Goal: Task Accomplishment & Management: Complete application form

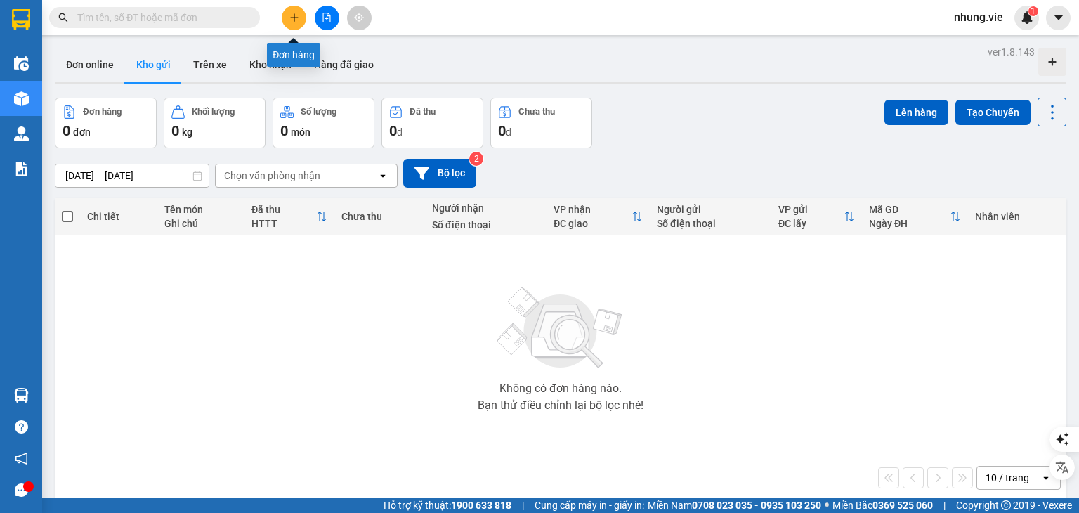
click at [295, 18] on icon "plus" at bounding box center [294, 18] width 10 height 10
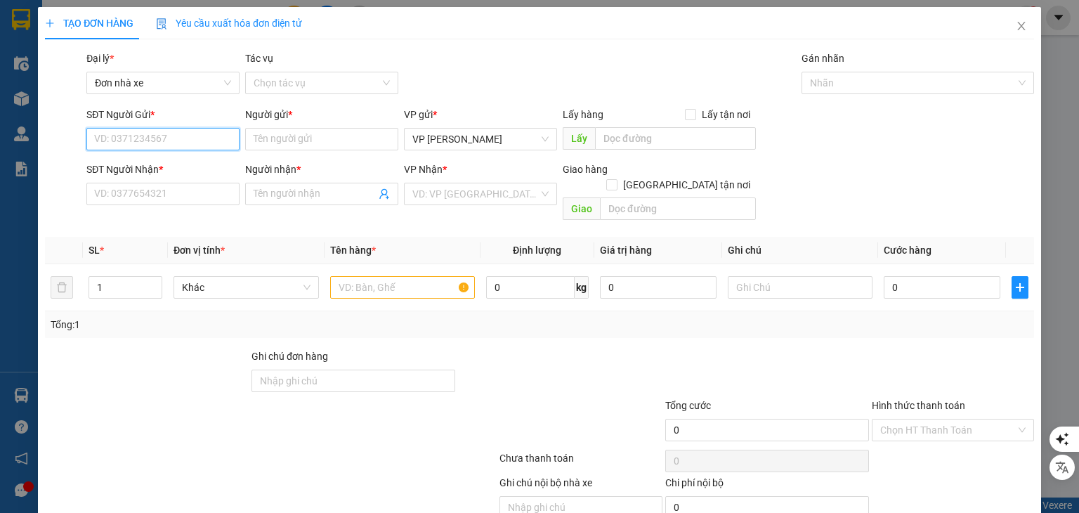
type input "0"
type input "0968794567"
click at [171, 164] on div "0968794567 - [GEOGRAPHIC_DATA]" at bounding box center [172, 166] width 158 height 15
type input "[PERSON_NAME]"
type input "0368104591"
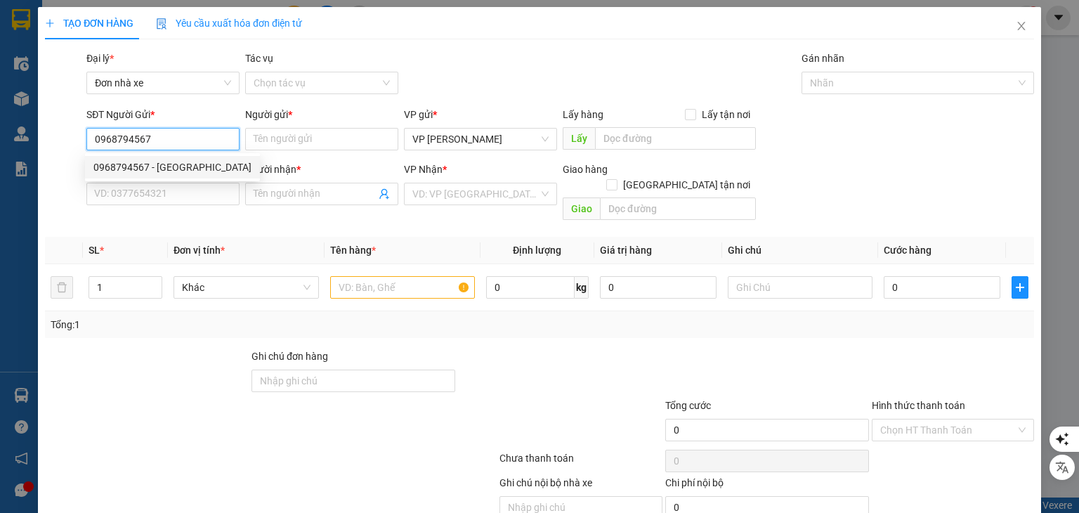
type input "Chị Uyên"
type input "150.000"
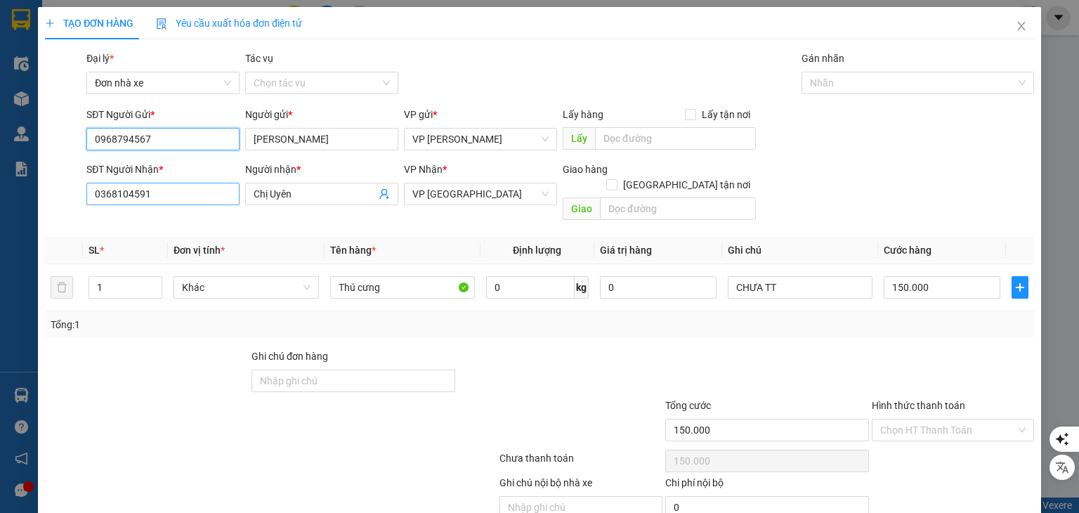
type input "0968794567"
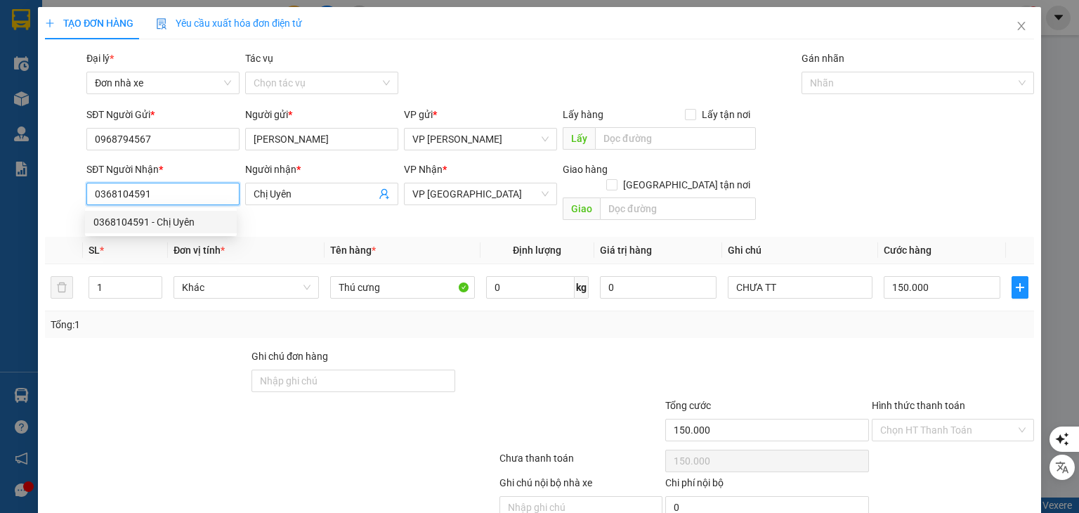
drag, startPoint x: 164, startPoint y: 196, endPoint x: 84, endPoint y: 195, distance: 80.1
click at [84, 195] on div "SĐT Người Nhận * 0368104591" at bounding box center [163, 194] width 159 height 65
click at [114, 197] on input "0936037509" at bounding box center [162, 194] width 153 height 22
click at [132, 197] on input "0936037509" at bounding box center [162, 194] width 153 height 22
click at [146, 197] on input "0936037509" at bounding box center [162, 194] width 153 height 22
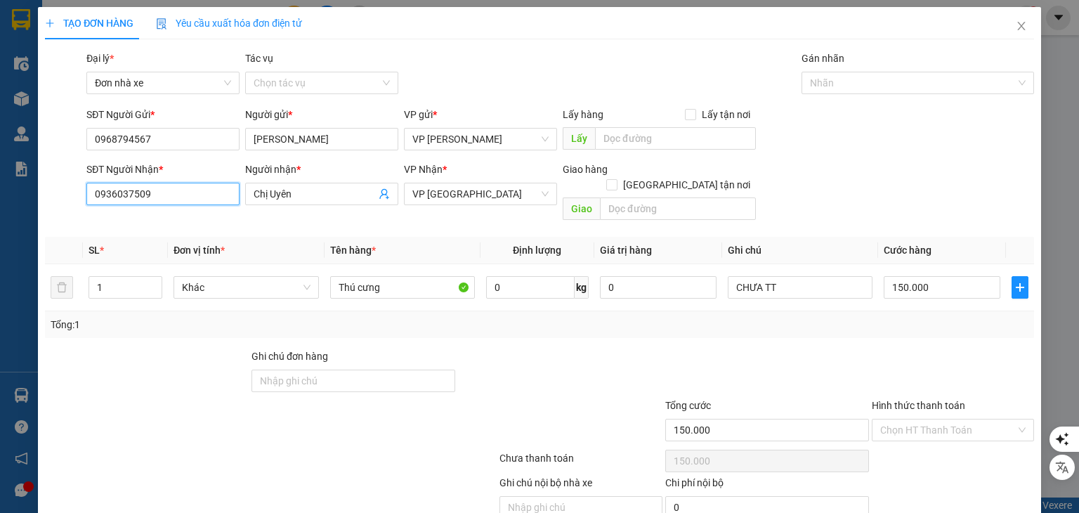
click at [117, 195] on input "0936037509" at bounding box center [162, 194] width 153 height 22
type input "0936037509"
drag, startPoint x: 297, startPoint y: 197, endPoint x: 221, endPoint y: 192, distance: 76.1
click at [221, 192] on div "SĐT Người Nhận * 0936037509 Người nhận * Chị Uyên Chị Uyên VP Nhận * VP Quận 1 …" at bounding box center [561, 194] width 954 height 65
click at [263, 192] on input "CHị Phụng" at bounding box center [315, 193] width 122 height 15
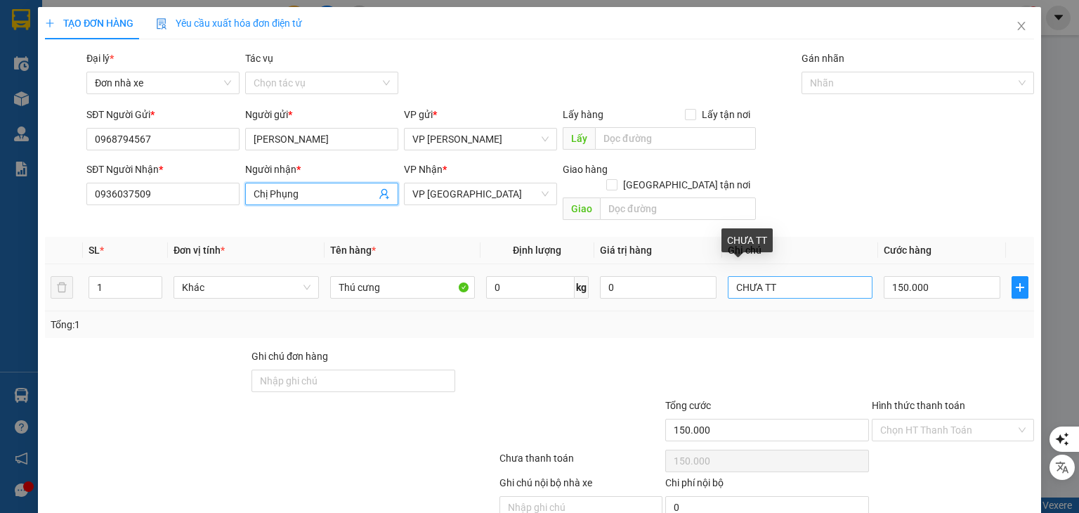
type input "Chị Phụng"
click at [778, 276] on input "CHƯA TT" at bounding box center [800, 287] width 145 height 22
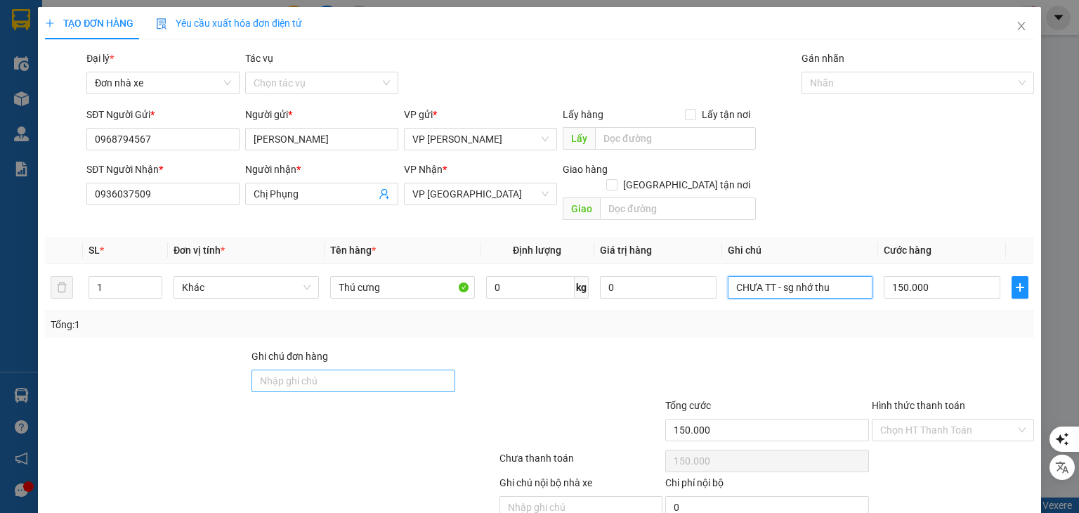
type input "CHƯA TT - sg nhớ thu"
click at [357, 369] on input "Ghi chú đơn hàng" at bounding box center [353, 380] width 204 height 22
drag, startPoint x: 789, startPoint y: 273, endPoint x: 702, endPoint y: 275, distance: 87.1
click at [702, 275] on tr "1 Khác Thú cưng 0 kg 0 CHƯA TT - sg nhớ thu 150.000" at bounding box center [539, 287] width 989 height 47
click at [320, 369] on input "c" at bounding box center [353, 380] width 204 height 22
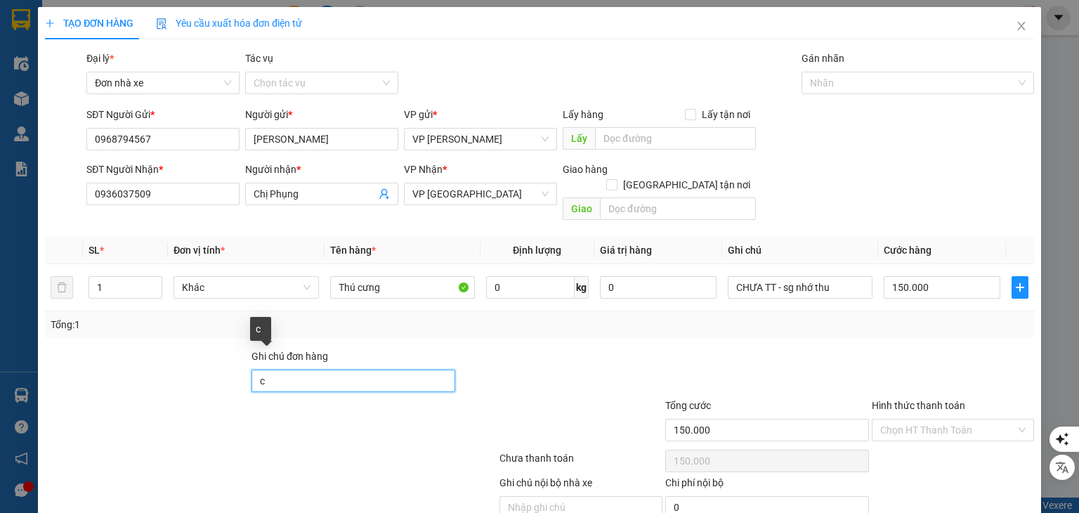
drag, startPoint x: 320, startPoint y: 366, endPoint x: 284, endPoint y: 366, distance: 35.8
click at [284, 369] on input "c" at bounding box center [353, 380] width 204 height 22
paste input "CHƯA TT - sg nhớ thu"
type input "CHƯA TT - sg nhớ thu"
click at [546, 348] on div at bounding box center [560, 372] width 206 height 49
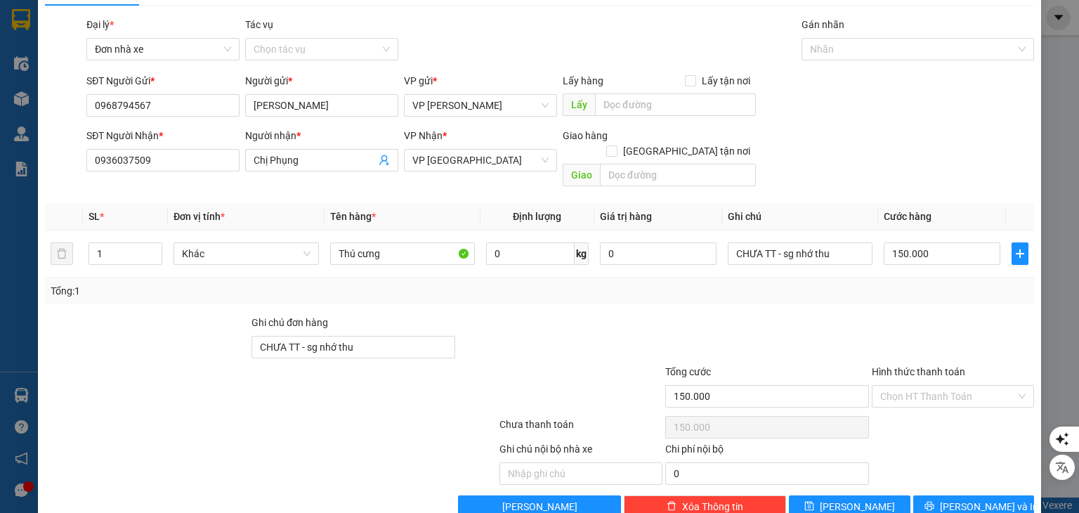
scroll to position [49, 0]
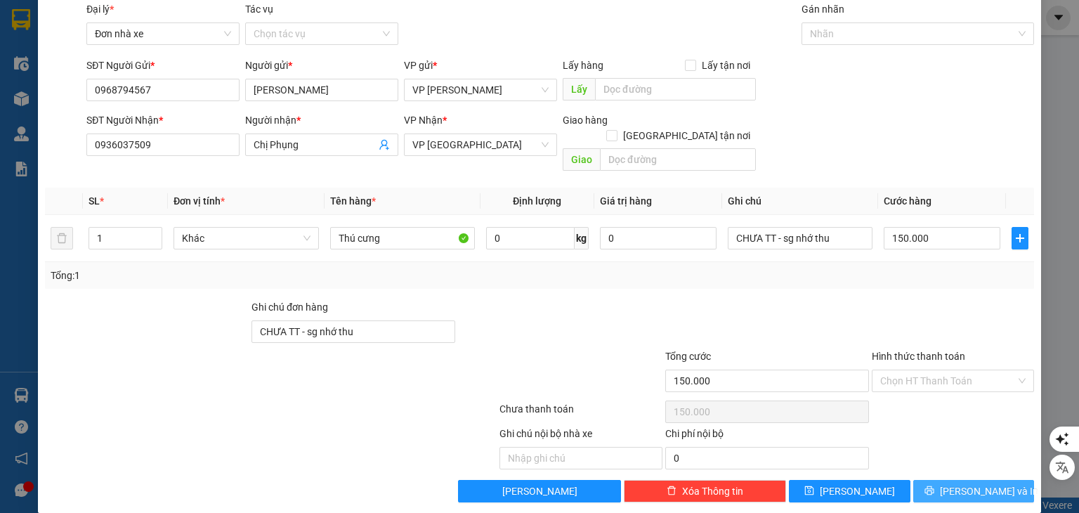
click at [960, 483] on span "[PERSON_NAME] và In" at bounding box center [989, 490] width 98 height 15
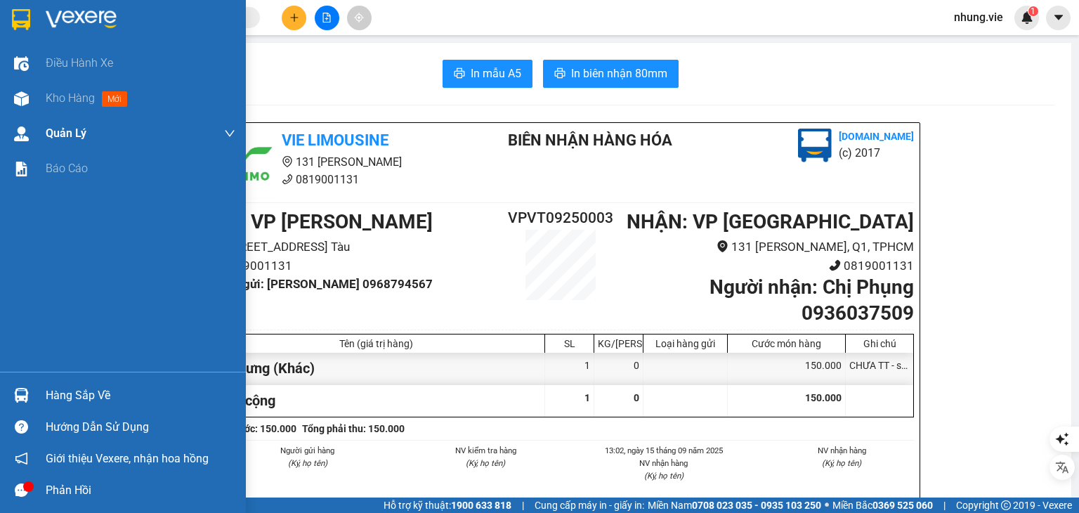
drag, startPoint x: 71, startPoint y: 99, endPoint x: 95, endPoint y: 133, distance: 41.3
click at [72, 99] on span "Kho hàng" at bounding box center [70, 97] width 49 height 13
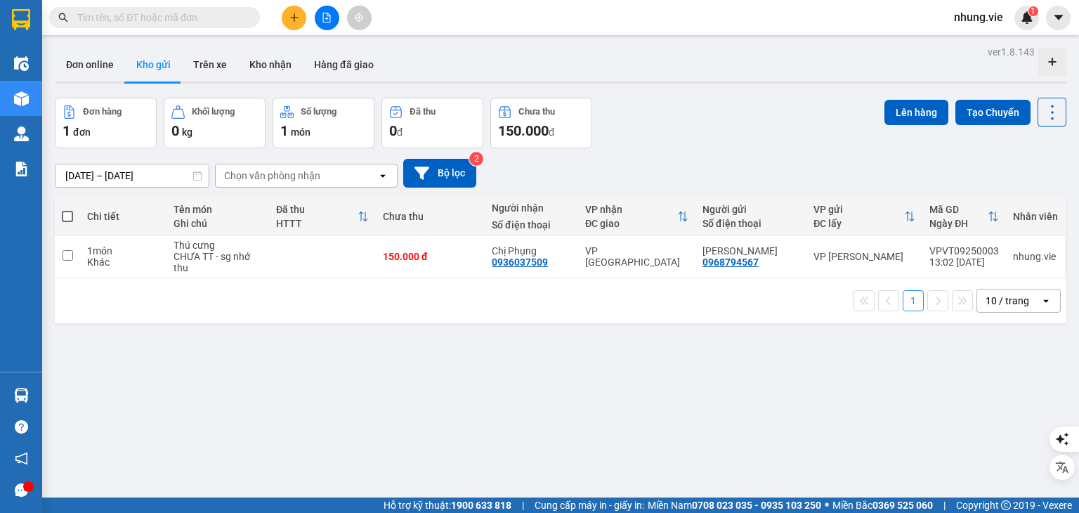
click at [74, 98] on button "Đơn hàng 1 đơn" at bounding box center [106, 123] width 102 height 51
drag, startPoint x: 767, startPoint y: 373, endPoint x: 468, endPoint y: 504, distance: 326.8
click at [767, 373] on div "ver 1.8.143 Đơn online Kho gửi Trên xe Kho nhận Hàng đã giao Đơn hàng 1 đơn Khố…" at bounding box center [560, 298] width 1023 height 513
